Goal: Task Accomplishment & Management: Manage account settings

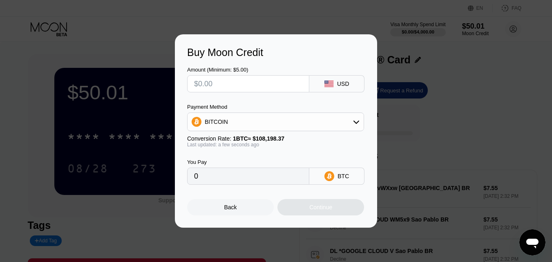
click at [227, 211] on div "Back" at bounding box center [230, 207] width 13 height 7
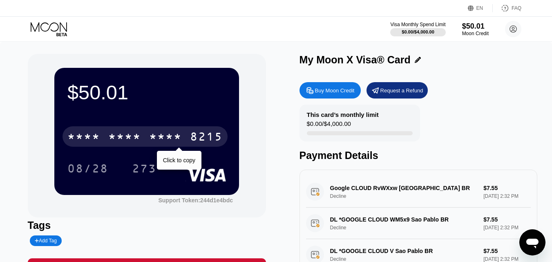
click at [178, 139] on div "* * * *" at bounding box center [165, 137] width 33 height 13
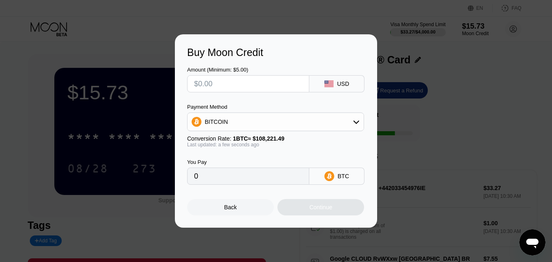
click at [231, 211] on div "Back" at bounding box center [230, 207] width 13 height 7
